Goal: Transaction & Acquisition: Obtain resource

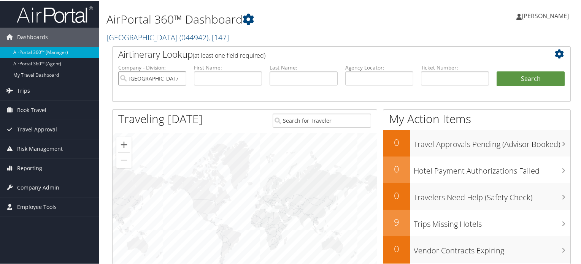
click at [178, 78] on input "Salt Palace Convention Center" at bounding box center [152, 78] width 68 height 14
click at [393, 76] on input "text" at bounding box center [380, 78] width 68 height 14
paste input "D6Z5V7"
type input "D6Z5V7"
click at [513, 78] on button "Search" at bounding box center [531, 78] width 68 height 15
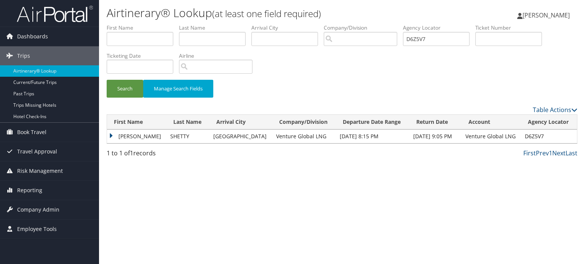
click at [113, 136] on td "RAJESH NARAYAN" at bounding box center [136, 137] width 59 height 14
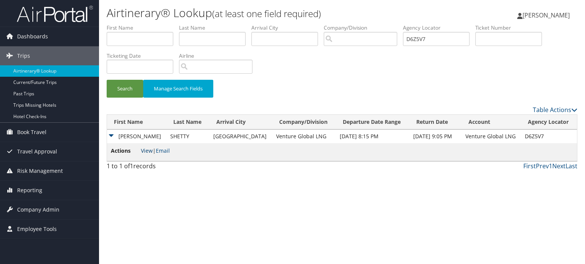
click at [145, 153] on link "View" at bounding box center [147, 150] width 12 height 7
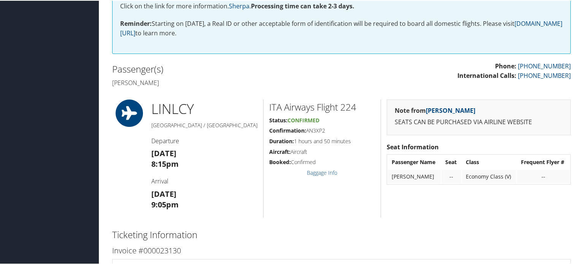
scroll to position [266, 0]
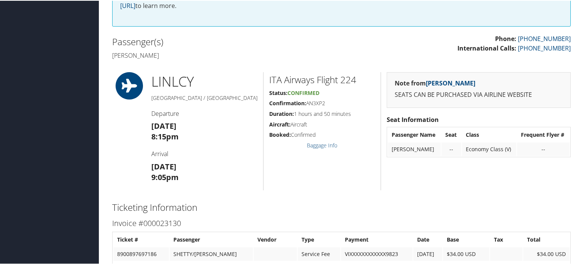
click at [158, 124] on strong "[DATE]" at bounding box center [163, 125] width 25 height 10
drag, startPoint x: 158, startPoint y: 124, endPoint x: 199, endPoint y: 169, distance: 60.1
click at [199, 169] on div "LIN LCY [GEOGRAPHIC_DATA] / [GEOGRAPHIC_DATA] Departure [DATE] 8:15pm Arrival […" at bounding box center [205, 131] width 118 height 118
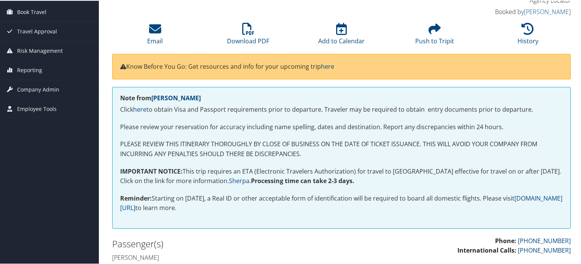
scroll to position [0, 0]
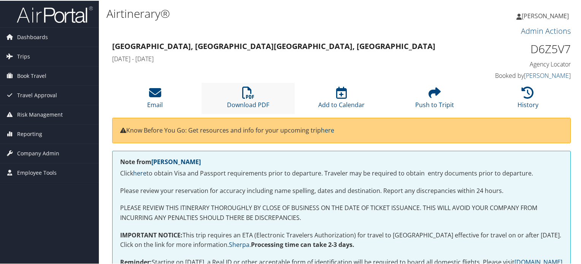
click at [259, 100] on li "Download PDF" at bounding box center [248, 97] width 93 height 31
click at [117, 44] on strong "[GEOGRAPHIC_DATA], [GEOGRAPHIC_DATA] [GEOGRAPHIC_DATA], [GEOGRAPHIC_DATA]" at bounding box center [273, 45] width 323 height 10
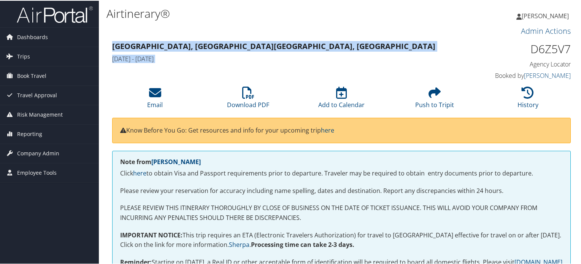
drag, startPoint x: 117, startPoint y: 44, endPoint x: 230, endPoint y: 54, distance: 113.5
click at [230, 54] on div "[GEOGRAPHIC_DATA], [GEOGRAPHIC_DATA] [GEOGRAPHIC_DATA], [GEOGRAPHIC_DATA] [DATE…" at bounding box center [283, 52] width 353 height 27
click at [322, 47] on h3 "[GEOGRAPHIC_DATA], [GEOGRAPHIC_DATA] [GEOGRAPHIC_DATA], [GEOGRAPHIC_DATA]" at bounding box center [282, 45] width 341 height 11
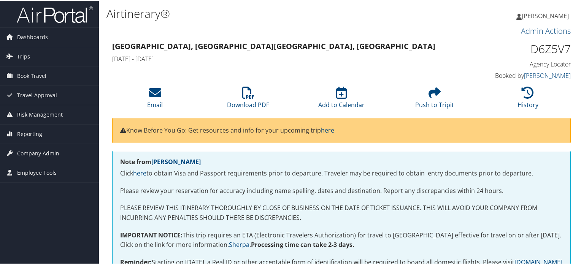
click at [128, 17] on h1 "Airtinerary®" at bounding box center [264, 13] width 314 height 16
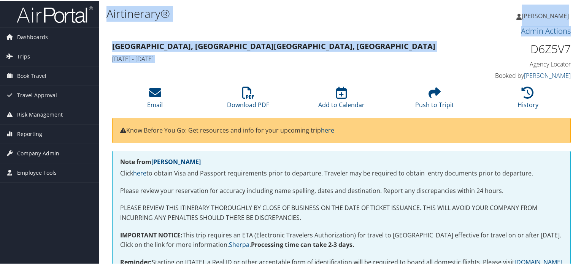
drag, startPoint x: 128, startPoint y: 17, endPoint x: 260, endPoint y: 62, distance: 139.8
click at [368, 53] on div "[GEOGRAPHIC_DATA], [GEOGRAPHIC_DATA] [GEOGRAPHIC_DATA], [GEOGRAPHIC_DATA] [DATE…" at bounding box center [283, 52] width 353 height 27
